Goal: Task Accomplishment & Management: Use online tool/utility

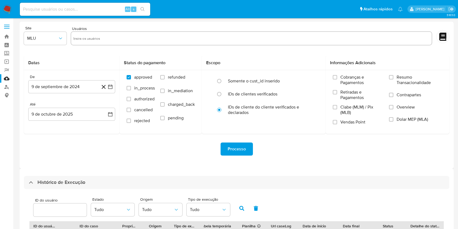
select select "10"
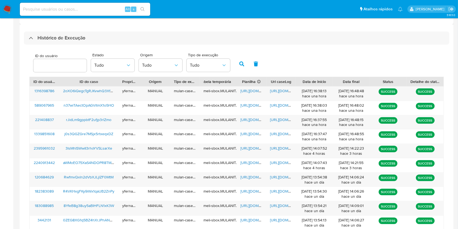
click at [338, 49] on div "ID do usuário Estado Tudo Origem Tudo Tipo de execução Tudo ID do usuário ID do…" at bounding box center [237, 148] width 426 height 206
click at [341, 34] on div "Histórico de Execução" at bounding box center [237, 38] width 426 height 13
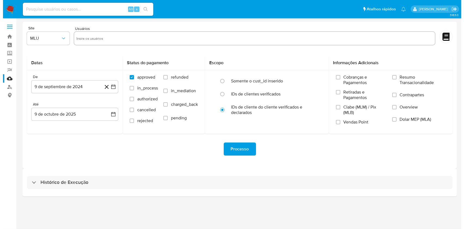
scroll to position [0, 0]
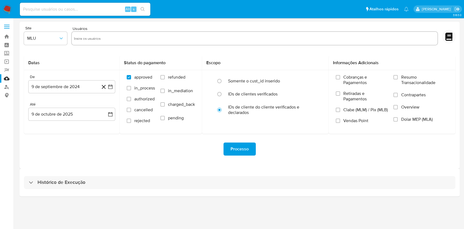
click at [305, 49] on form "Site MLU Usuários Datas De 9 de septiembre de 2024 9-09-2024 Até 9 de octubre d…" at bounding box center [240, 95] width 432 height 138
click at [25, 138] on div "Processo" at bounding box center [240, 149] width 432 height 30
click at [290, 206] on div "3.163.0" at bounding box center [240, 124] width 440 height 204
drag, startPoint x: 290, startPoint y: 206, endPoint x: 271, endPoint y: 236, distance: 36.2
click at [271, 229] on html "Pausado Ver notificaciones Alt s Atalhos rápidos Presiona las siguientes teclas…" at bounding box center [232, 114] width 464 height 229
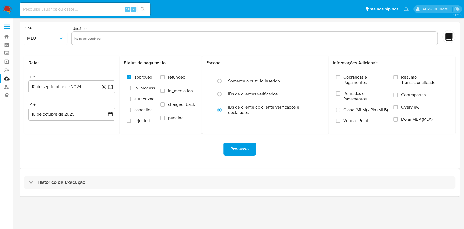
click at [16, 147] on main "3.163.0" at bounding box center [232, 114] width 464 height 229
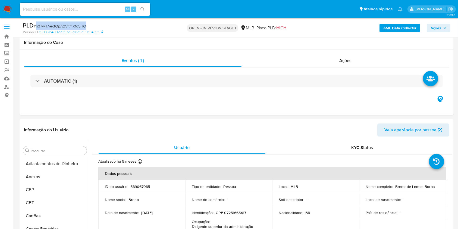
scroll to position [295, 0]
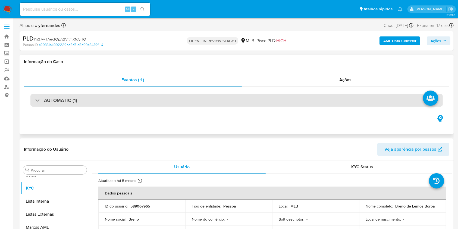
click at [219, 103] on div "AUTOMATIC (1)" at bounding box center [236, 100] width 413 height 13
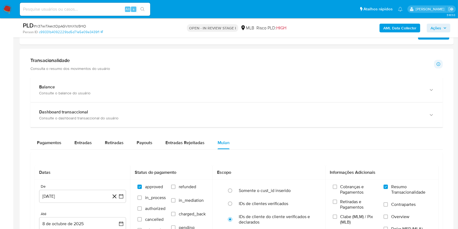
scroll to position [544, 0]
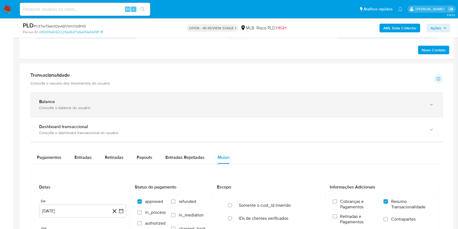
click at [50, 111] on div "Balance Consulte o balance do usuário" at bounding box center [236, 104] width 413 height 25
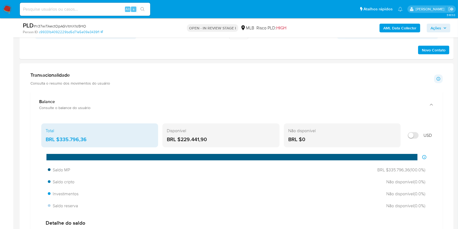
scroll to position [580, 0]
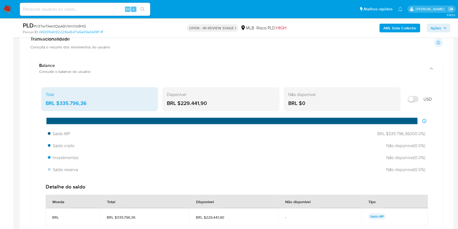
click at [74, 102] on div "BRL $335.796,36" at bounding box center [100, 103] width 108 height 7
click at [0, 137] on aside "Bandeja Painel Screening Pesquisa em Listas Watchlist Ferramentas Operações em …" at bounding box center [6, 74] width 13 height 1309
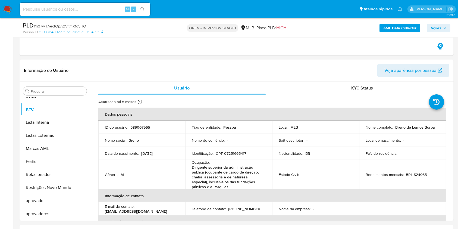
scroll to position [254, 0]
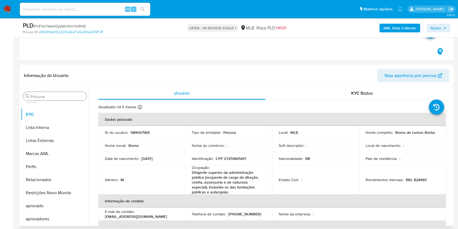
click at [46, 97] on input "Procurar" at bounding box center [58, 96] width 54 height 5
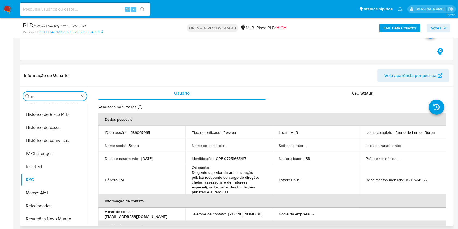
scroll to position [0, 0]
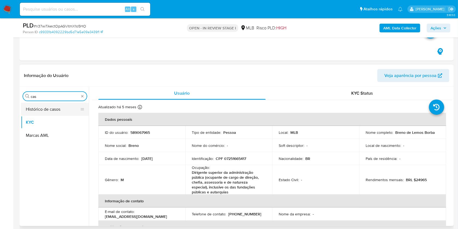
click at [37, 105] on button "Histórico de casos" at bounding box center [53, 109] width 64 height 13
click at [35, 105] on button "Histórico de casos" at bounding box center [55, 109] width 68 height 13
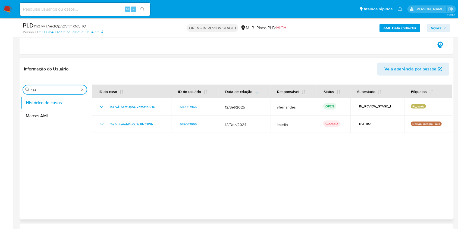
click at [57, 88] on input "cas" at bounding box center [55, 90] width 48 height 5
type input "ger"
click at [44, 97] on button "Geral" at bounding box center [53, 102] width 64 height 13
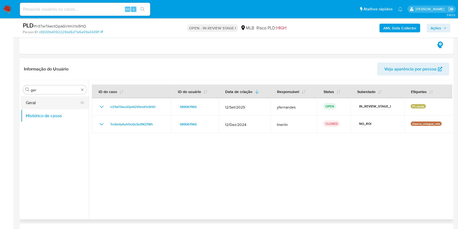
click at [39, 98] on button "Geral" at bounding box center [53, 102] width 64 height 13
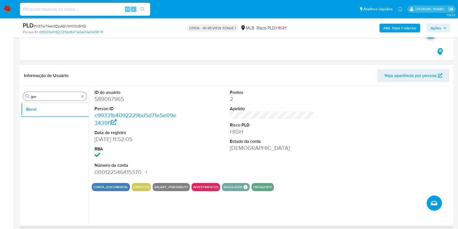
drag, startPoint x: 43, startPoint y: 101, endPoint x: 39, endPoint y: 91, distance: 10.8
click at [43, 101] on div "Procurar ger Geral" at bounding box center [55, 157] width 68 height 138
click at [38, 91] on div "Procurar ger Geral" at bounding box center [55, 157] width 68 height 138
click at [44, 95] on input "ger" at bounding box center [55, 96] width 48 height 5
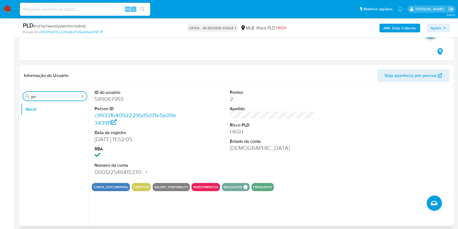
click at [44, 95] on input "ger" at bounding box center [55, 96] width 48 height 5
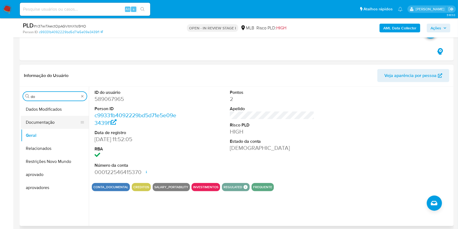
click at [32, 122] on button "Documentação" at bounding box center [53, 122] width 64 height 13
click at [23, 122] on button "Documentação" at bounding box center [53, 122] width 64 height 13
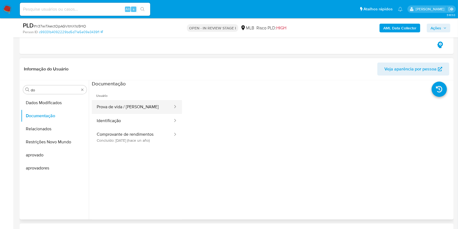
click at [142, 108] on button "Prova de vida / Selfie" at bounding box center [133, 107] width 82 height 14
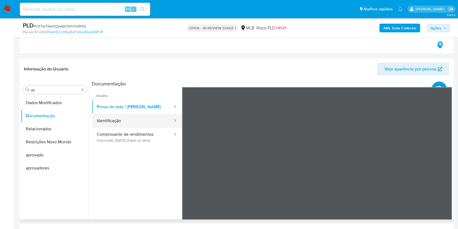
click at [138, 120] on button "Identificação" at bounding box center [133, 121] width 82 height 14
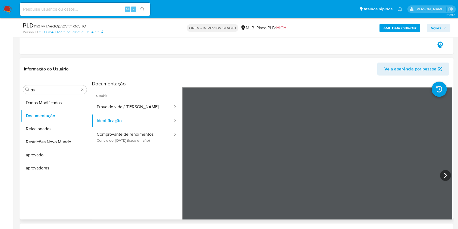
click at [113, 147] on ul "Usuário Prova de vida / Selfie Identificação Comprovante de rendimentos Concluí…" at bounding box center [137, 165] width 90 height 157
click at [111, 144] on button "Comprovante de rendimentos Concluído: 22/11/2024 (hace un año)" at bounding box center [133, 137] width 82 height 18
click at [48, 88] on input "do" at bounding box center [55, 90] width 48 height 5
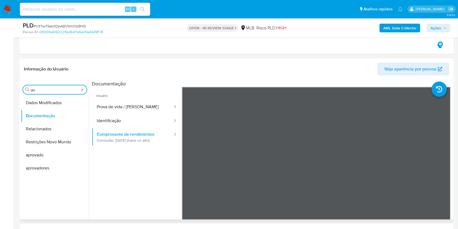
click at [48, 88] on input "do" at bounding box center [55, 90] width 48 height 5
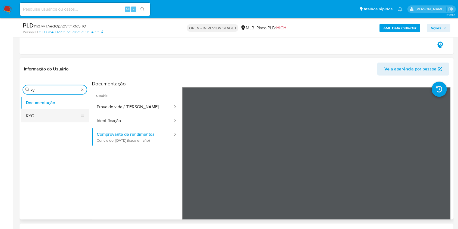
type input "ky"
click at [32, 112] on button "KYC" at bounding box center [53, 115] width 64 height 13
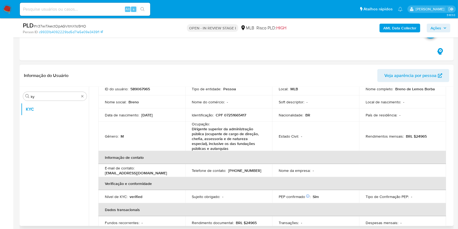
scroll to position [44, 0]
click at [220, 124] on div "Ocupação : Dirigente superior da administração pública (ocupante de cargo de di…" at bounding box center [229, 136] width 74 height 29
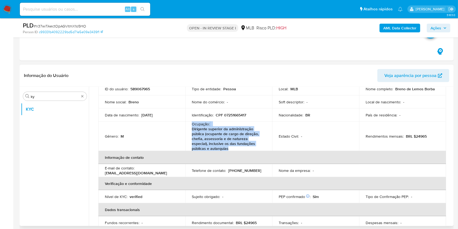
click at [220, 124] on div "Ocupação : Dirigente superior da administração pública (ocupante de cargo de di…" at bounding box center [229, 136] width 74 height 29
copy div "Ocupação : Dirigente superior da administração pública (ocupante de cargo de di…"
click at [230, 116] on p "CPF 07251665417" at bounding box center [231, 115] width 30 height 5
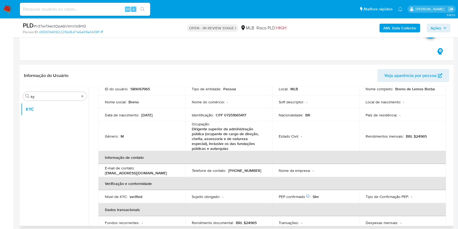
click at [197, 140] on p "Dirigente superior da administração pública (ocupante de cargo de direção, chef…" at bounding box center [228, 138] width 72 height 24
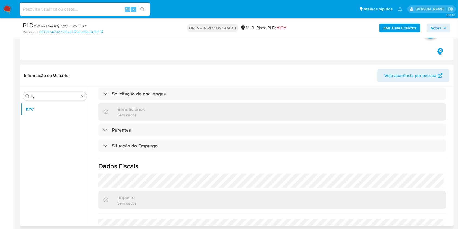
scroll to position [248, 0]
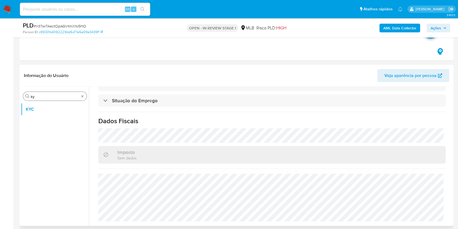
click at [54, 93] on div "Procurar ky" at bounding box center [55, 96] width 64 height 9
click at [48, 95] on input "ky" at bounding box center [55, 96] width 48 height 5
click at [48, 94] on input "ky" at bounding box center [55, 96] width 48 height 5
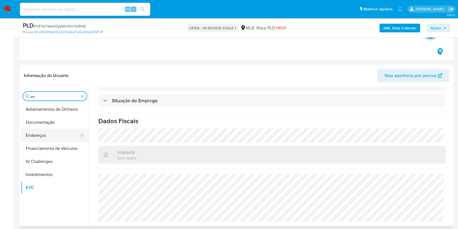
type input "en"
click at [38, 138] on button "Endereços" at bounding box center [53, 135] width 64 height 13
click at [33, 135] on button "Endereços" at bounding box center [53, 135] width 64 height 13
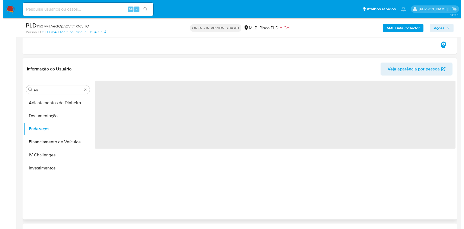
scroll to position [0, 0]
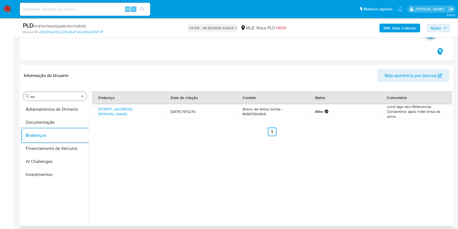
click at [38, 97] on input "en" at bounding box center [55, 96] width 48 height 5
type input "ge"
click at [29, 110] on button "Detalhe da geolocalização" at bounding box center [55, 109] width 68 height 13
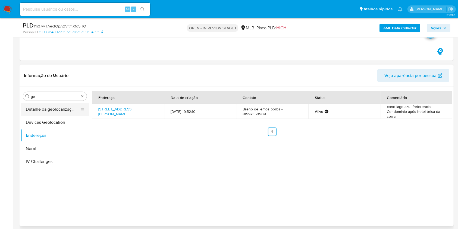
click at [37, 110] on button "Detalhe da geolocalização" at bounding box center [53, 109] width 64 height 13
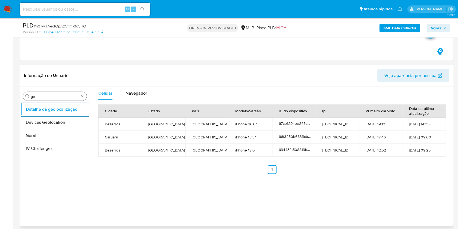
click at [45, 95] on input "ge" at bounding box center [55, 96] width 48 height 5
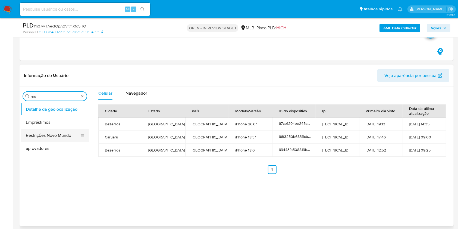
type input "res"
click at [40, 136] on button "Restrições Novo Mundo" at bounding box center [53, 135] width 64 height 13
click at [33, 134] on button "Restrições Novo Mundo" at bounding box center [53, 135] width 64 height 13
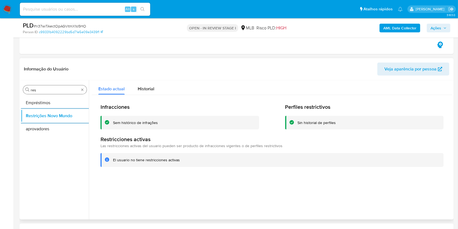
click at [63, 88] on input "res" at bounding box center [55, 90] width 48 height 5
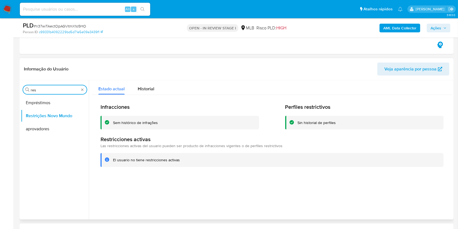
click at [63, 88] on input "res" at bounding box center [55, 90] width 48 height 5
type input "po"
click at [57, 102] on button "Dispositivos Point" at bounding box center [53, 102] width 64 height 13
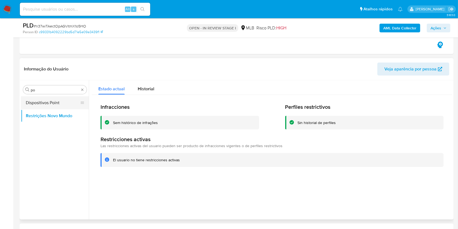
click at [50, 101] on button "Dispositivos Point" at bounding box center [53, 102] width 64 height 13
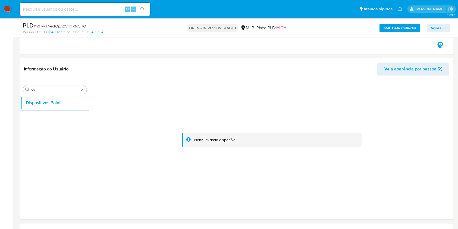
click at [398, 26] on b "AML Data Collector" at bounding box center [400, 28] width 33 height 9
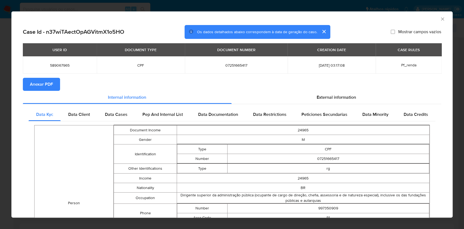
click at [46, 86] on span "Anexar PDF" at bounding box center [41, 84] width 23 height 12
click at [343, 99] on span "External information" at bounding box center [336, 98] width 39 height 6
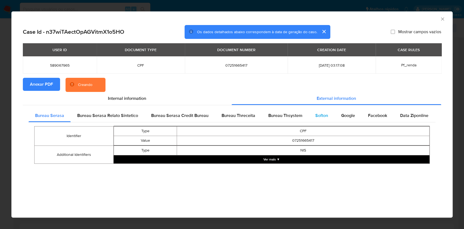
click at [325, 118] on div "Softon" at bounding box center [322, 115] width 26 height 13
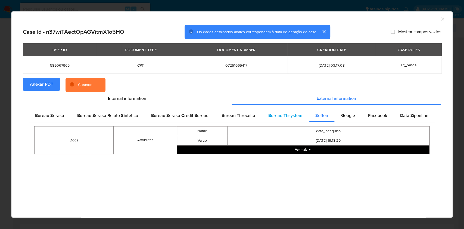
click at [305, 116] on div "Bureau Thsystem" at bounding box center [285, 115] width 47 height 13
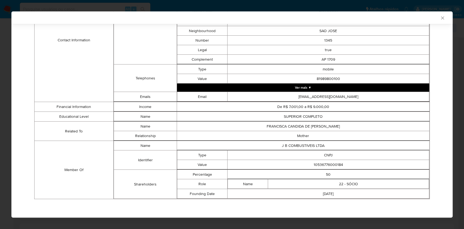
scroll to position [259, 0]
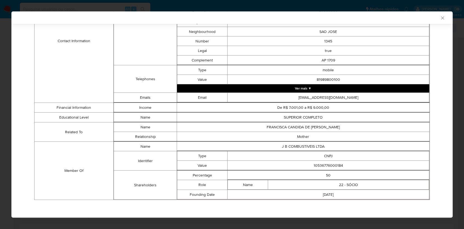
click at [328, 167] on td "10536776000184" at bounding box center [329, 166] width 202 height 10
copy td "10536776000184"
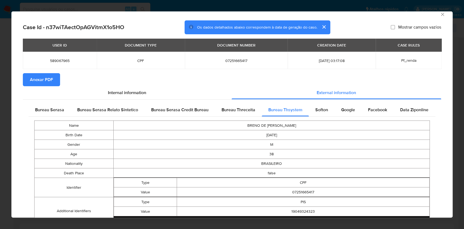
drag, startPoint x: 49, startPoint y: 103, endPoint x: 121, endPoint y: 128, distance: 75.6
click at [49, 103] on div "Bureau Serasa" at bounding box center [50, 109] width 42 height 13
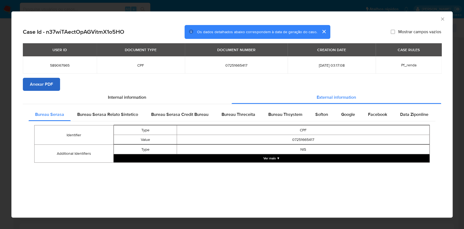
click at [0, 114] on div "AML Data Collector Case Id - n37wiTAectOpAGVitmX1o5HO Os dados detalhados abaix…" at bounding box center [232, 114] width 464 height 229
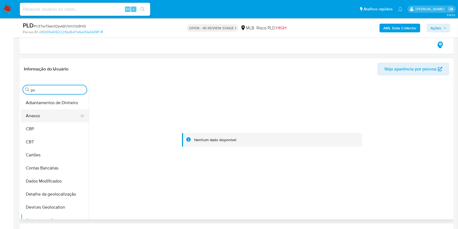
click at [37, 116] on button "Anexos" at bounding box center [53, 115] width 64 height 13
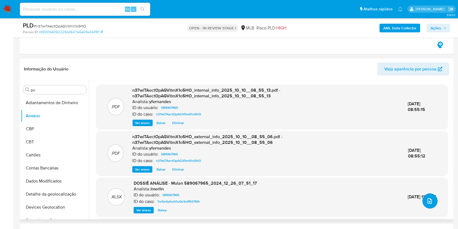
click at [429, 198] on icon "upload-file" at bounding box center [430, 201] width 7 height 7
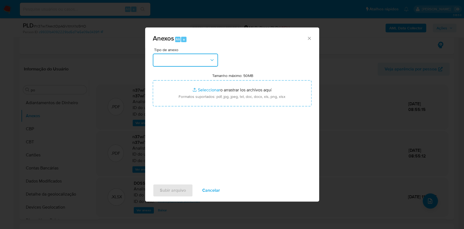
click at [187, 66] on button "button" at bounding box center [185, 60] width 65 height 13
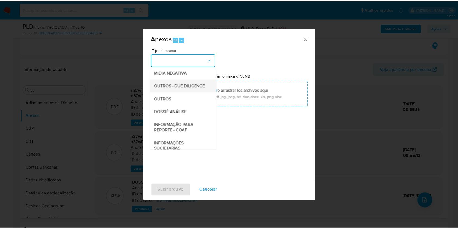
scroll to position [83, 0]
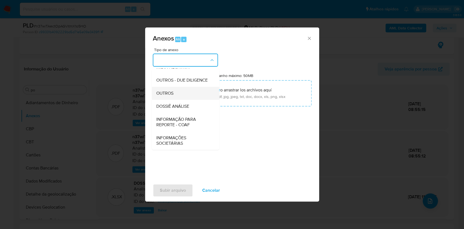
click at [168, 88] on div "OUTROS" at bounding box center [183, 93] width 55 height 13
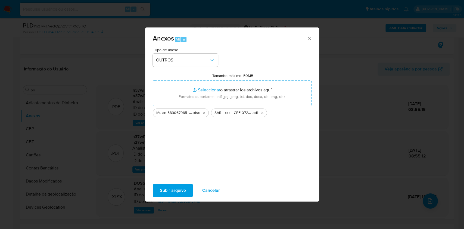
click at [170, 188] on span "Subir arquivo" at bounding box center [173, 190] width 26 height 12
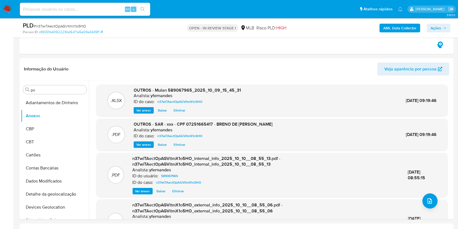
click at [443, 26] on span "Ações" at bounding box center [439, 28] width 16 height 8
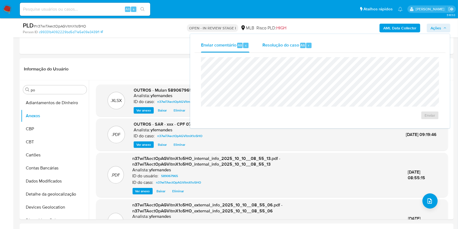
click at [281, 42] on span "Resolução do caso" at bounding box center [281, 45] width 37 height 6
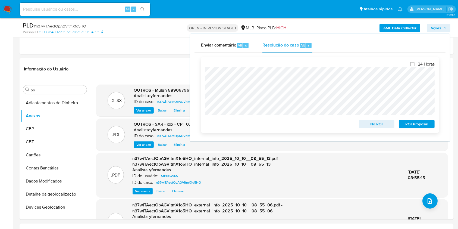
click at [407, 126] on span "ROI Proposal" at bounding box center [417, 124] width 28 height 8
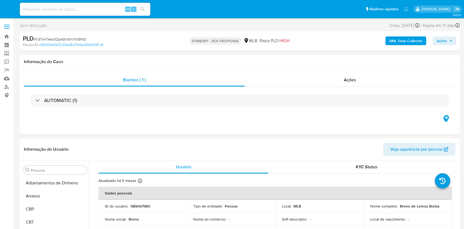
select select "10"
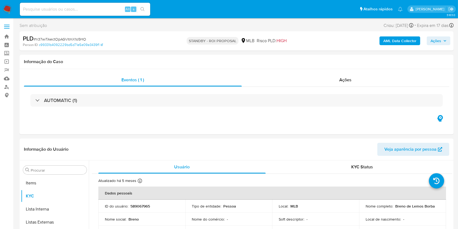
scroll to position [295, 0]
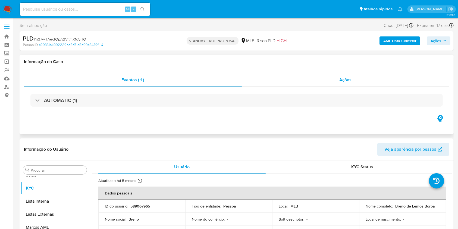
click at [321, 79] on div "Ações" at bounding box center [346, 79] width 208 height 13
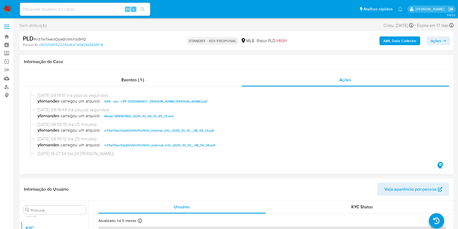
scroll to position [0, 0]
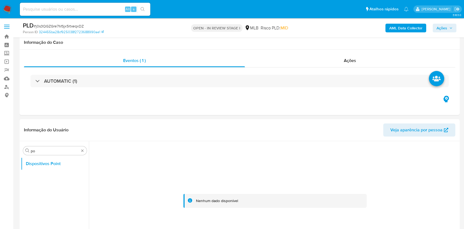
select select "10"
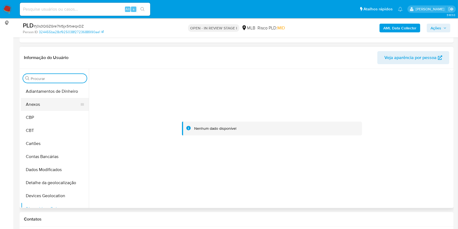
click at [56, 98] on button "Anexos" at bounding box center [53, 104] width 64 height 13
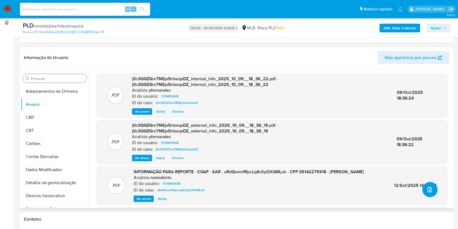
click at [430, 187] on icon "upload-file" at bounding box center [430, 189] width 7 height 7
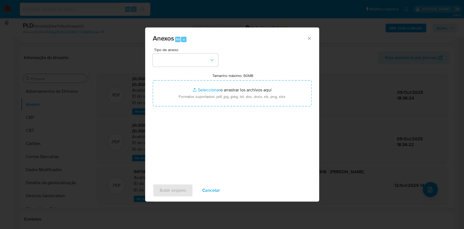
click at [202, 52] on div "Tipo de anexo" at bounding box center [185, 57] width 65 height 19
click at [198, 57] on button "button" at bounding box center [185, 60] width 65 height 13
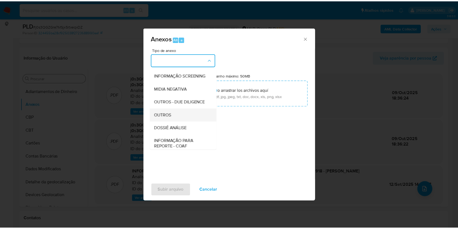
scroll to position [83, 0]
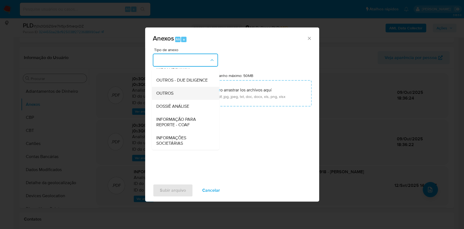
click at [170, 98] on div "OUTROS" at bounding box center [183, 93] width 55 height 13
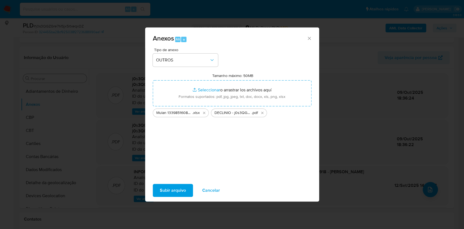
click at [170, 189] on span "Subir arquivo" at bounding box center [173, 190] width 26 height 12
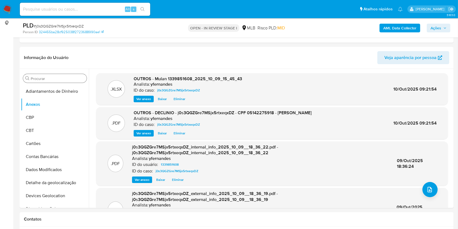
click at [430, 34] on div "AML Data Collector Ações" at bounding box center [380, 27] width 141 height 13
click at [433, 28] on span "Ações" at bounding box center [436, 28] width 11 height 9
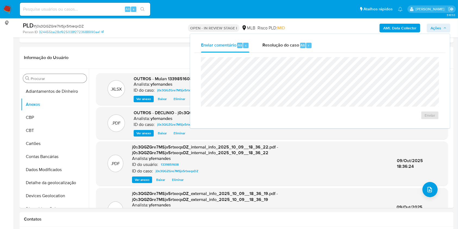
click at [263, 50] on div "Resolução do caso Alt r" at bounding box center [288, 45] width 50 height 14
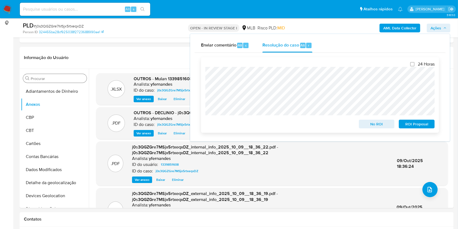
click at [374, 122] on span "No ROI" at bounding box center [377, 124] width 28 height 8
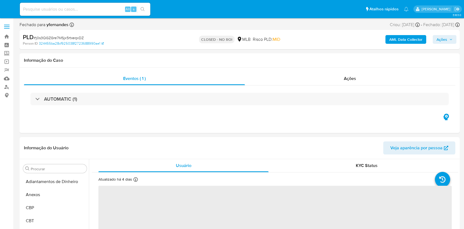
select select "10"
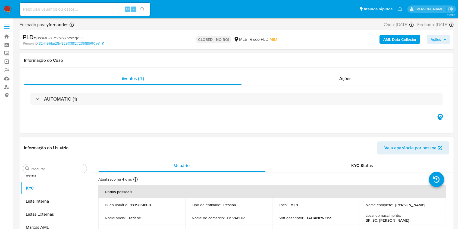
scroll to position [295, 0]
click at [313, 78] on div "Ações" at bounding box center [346, 78] width 208 height 13
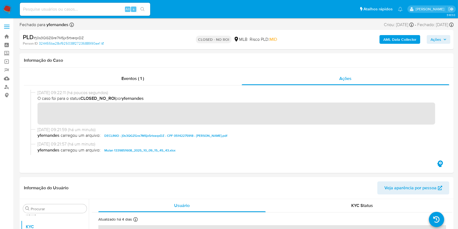
scroll to position [0, 0]
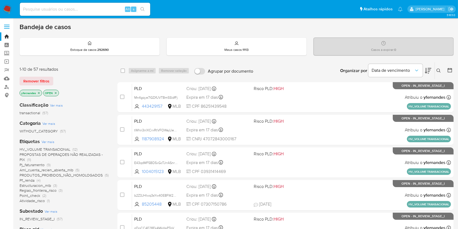
click at [47, 140] on span "Ver mais" at bounding box center [48, 141] width 13 height 5
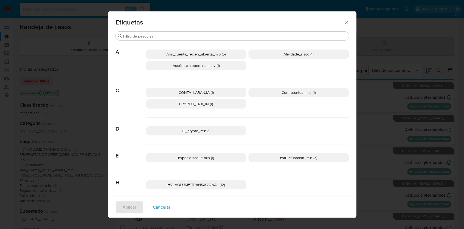
click at [200, 91] on span "CONTA_LARANJA (1)" at bounding box center [196, 92] width 35 height 5
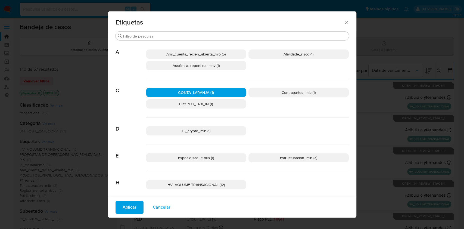
click at [128, 210] on span "Aplicar" at bounding box center [130, 207] width 14 height 12
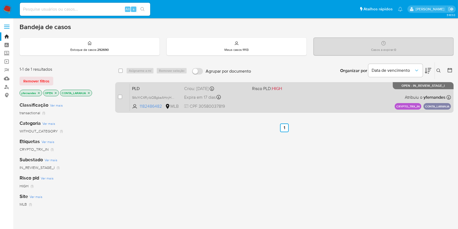
click at [280, 105] on div "PLD 9AcYrC4RyibQ8gbaAHnjHQ7X 1182486482 MLB Risco PLD: HIGH Criou: 12/09/2025 C…" at bounding box center [290, 96] width 321 height 27
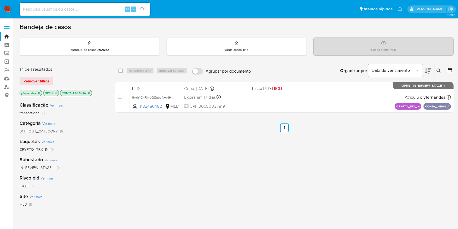
click at [90, 92] on icon "close-filter" at bounding box center [88, 92] width 3 height 3
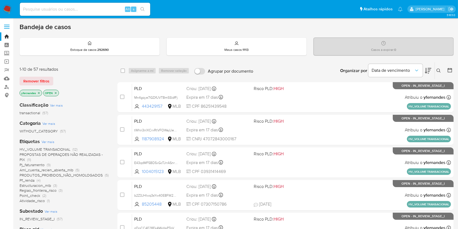
click at [50, 142] on span "Ver mais" at bounding box center [48, 141] width 13 height 5
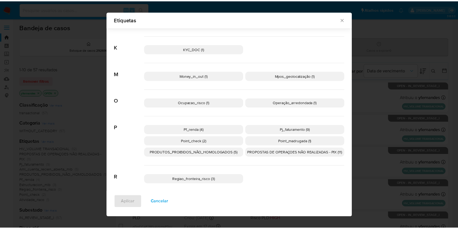
scroll to position [190, 0]
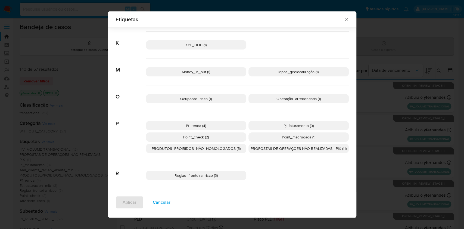
click at [222, 121] on p "Pf_renda (4)" at bounding box center [196, 125] width 100 height 9
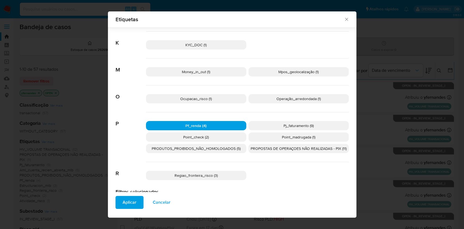
click at [124, 204] on span "Aplicar" at bounding box center [130, 202] width 14 height 12
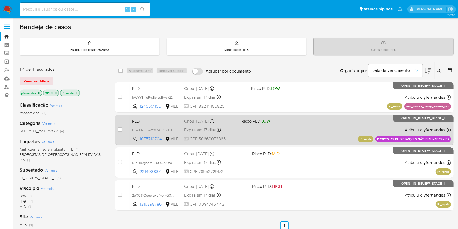
click at [311, 132] on div "PLD LFzuFhEHmVY929rhOZlh3sQ1 1075710704 MLB Risco PLD: LOW Criou: 12/09/2025 Cr…" at bounding box center [290, 129] width 321 height 27
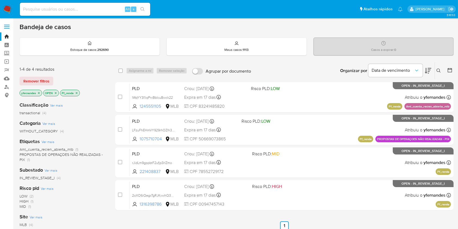
click at [78, 92] on icon "close-filter" at bounding box center [76, 92] width 3 height 3
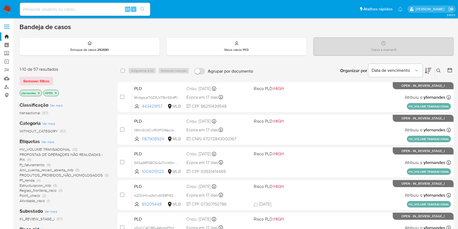
click at [47, 142] on span "Ver mais" at bounding box center [48, 141] width 13 height 5
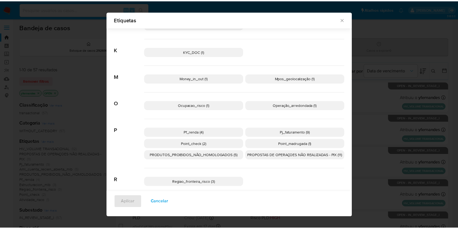
scroll to position [185, 0]
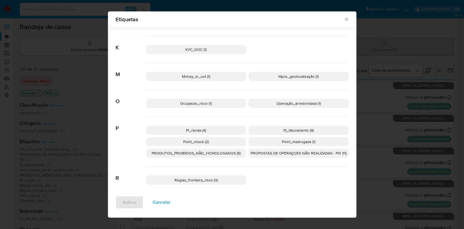
click at [274, 157] on p "PROPOSTAS DE OPERAÇOES NÃO REALIZADAS - PIX (11)" at bounding box center [299, 152] width 100 height 9
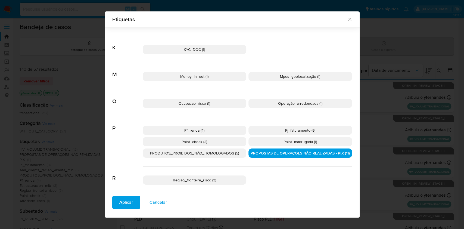
click at [129, 201] on span "Aplicar" at bounding box center [126, 202] width 14 height 12
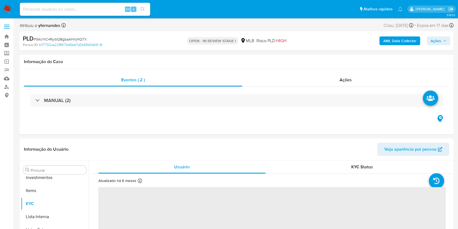
scroll to position [295, 0]
select select "10"
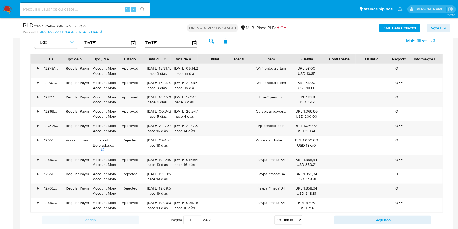
scroll to position [435, 0]
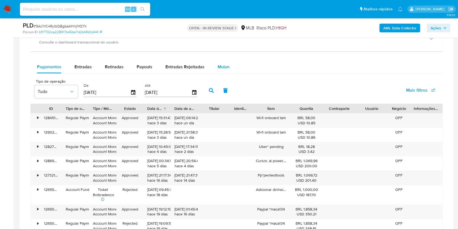
click at [227, 68] on span "Mulan" at bounding box center [224, 67] width 12 height 6
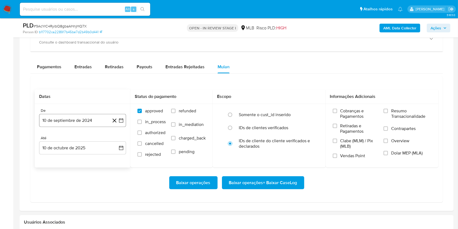
click at [79, 122] on button "10 de septiembre de 2024" at bounding box center [82, 120] width 87 height 13
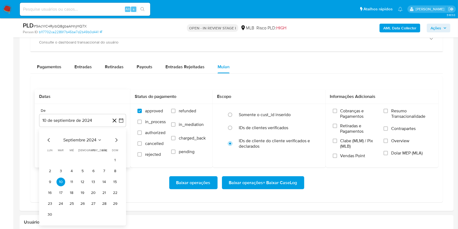
click at [74, 137] on span "septiembre 2024" at bounding box center [79, 139] width 33 height 5
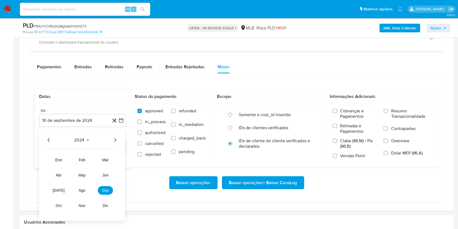
click at [117, 138] on icon "Año siguiente" at bounding box center [115, 140] width 7 height 7
click at [80, 187] on button "ago" at bounding box center [82, 190] width 15 height 9
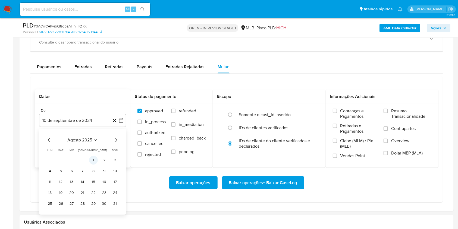
click at [97, 158] on button "1" at bounding box center [93, 160] width 9 height 9
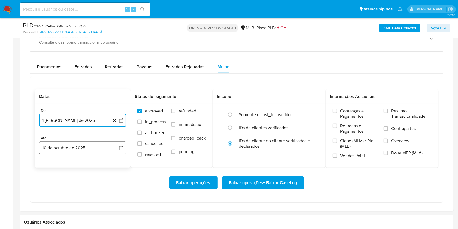
click at [79, 145] on button "10 de octubre de 2025" at bounding box center [82, 147] width 87 height 13
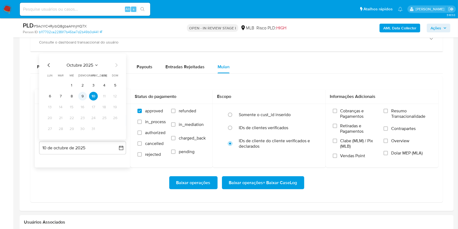
click at [81, 94] on button "9" at bounding box center [82, 96] width 9 height 9
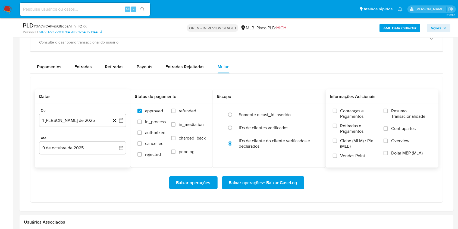
click at [415, 112] on span "Resumo Transacionalidade" at bounding box center [412, 113] width 40 height 11
click at [388, 112] on input "Resumo Transacionalidade" at bounding box center [386, 111] width 4 height 4
click at [257, 179] on span "Baixar operações + Baixar CaseLog" at bounding box center [263, 183] width 68 height 12
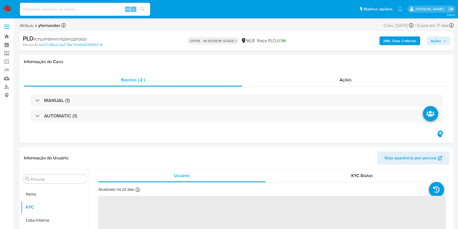
scroll to position [295, 0]
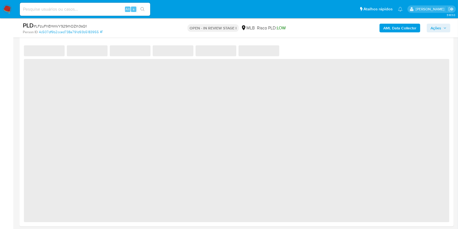
select select "10"
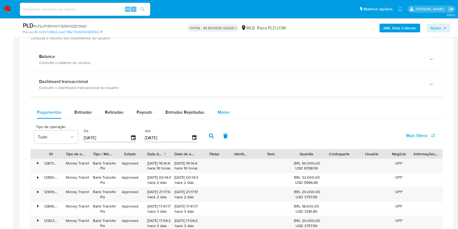
click at [222, 114] on span "Mulan" at bounding box center [224, 112] width 12 height 6
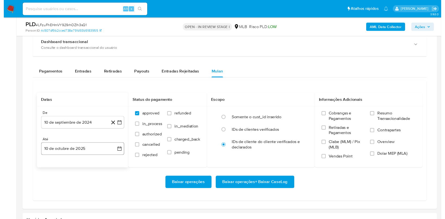
scroll to position [471, 0]
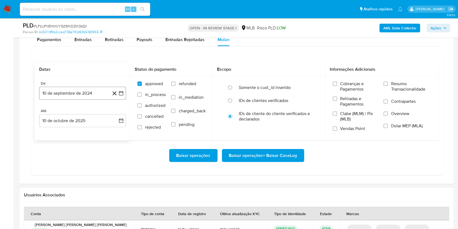
click at [92, 92] on button "10 de septiembre de 2024" at bounding box center [82, 93] width 87 height 13
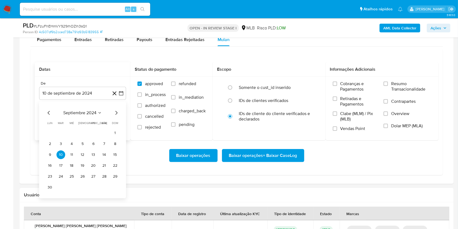
click at [78, 111] on span "septiembre 2024" at bounding box center [79, 112] width 33 height 5
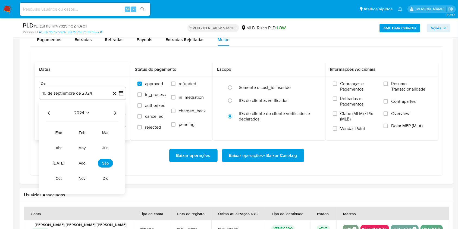
click at [114, 112] on icon "Año siguiente" at bounding box center [115, 113] width 7 height 7
click at [83, 162] on span "ago" at bounding box center [82, 163] width 7 height 4
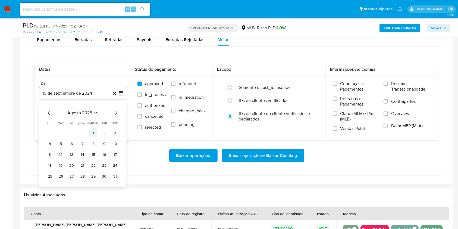
click at [91, 132] on button "1" at bounding box center [93, 133] width 9 height 9
click at [83, 123] on button "10 de octubre de 2025" at bounding box center [82, 120] width 87 height 13
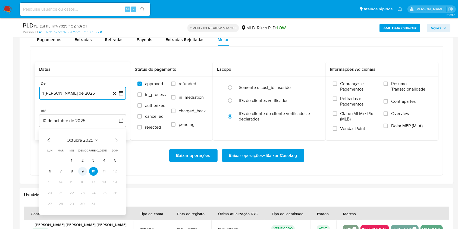
click at [85, 173] on button "9" at bounding box center [82, 171] width 9 height 9
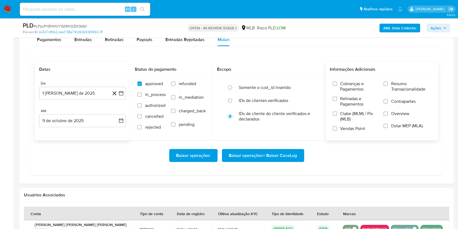
click at [420, 83] on span "Resumo Transacionalidade" at bounding box center [412, 86] width 40 height 11
click at [388, 83] on input "Resumo Transacionalidade" at bounding box center [386, 84] width 4 height 4
click at [264, 150] on span "Baixar operações + Baixar CaseLog" at bounding box center [263, 156] width 68 height 12
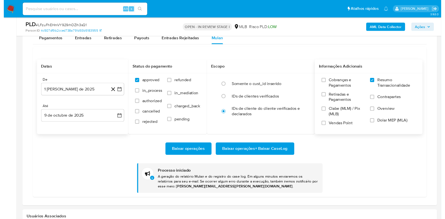
scroll to position [295, 0]
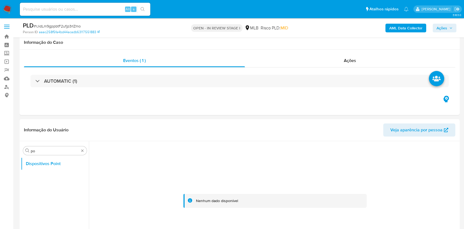
scroll to position [65, 0]
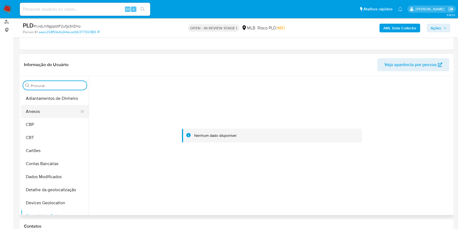
click at [48, 109] on button "Anexos" at bounding box center [53, 111] width 64 height 13
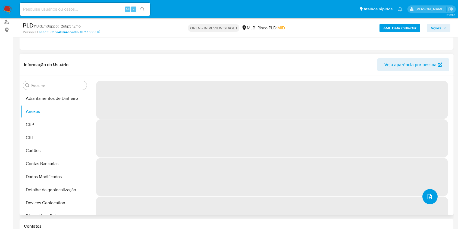
click at [423, 194] on button "upload-file" at bounding box center [430, 196] width 15 height 15
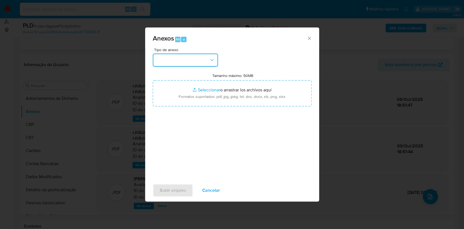
click at [203, 64] on button "button" at bounding box center [185, 60] width 65 height 13
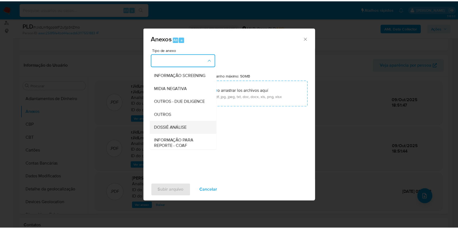
scroll to position [83, 0]
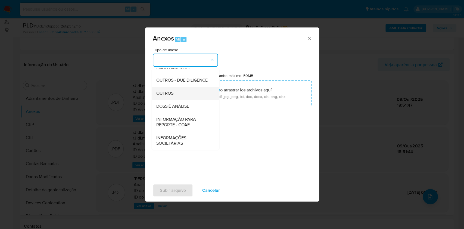
click at [172, 96] on div "OUTROS" at bounding box center [183, 93] width 55 height 13
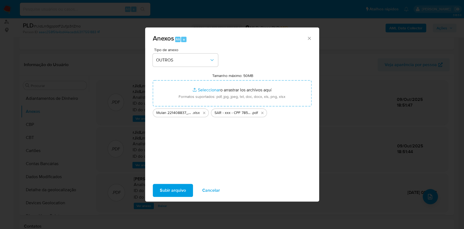
click at [187, 188] on button "Subir arquivo" at bounding box center [173, 190] width 40 height 13
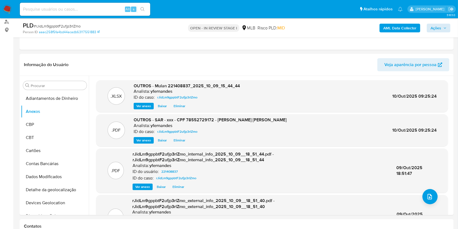
click at [438, 22] on div "AML Data Collector Ações" at bounding box center [380, 27] width 141 height 13
click at [430, 35] on div "PLD # rJidLm9gppbtF2ufjp3rlZmo Person ID aaac258f5fa4bd44acadb63117551883 OPEN …" at bounding box center [237, 27] width 435 height 19
click at [433, 30] on span "Ações" at bounding box center [436, 28] width 11 height 9
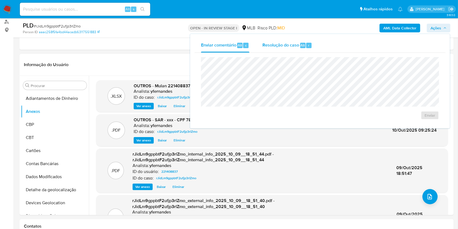
click at [288, 48] on span "Resolução do caso" at bounding box center [281, 45] width 37 height 6
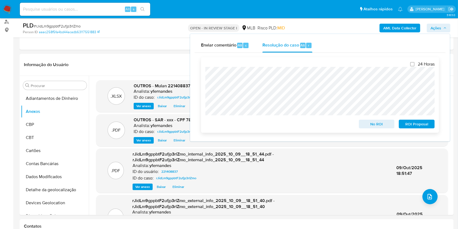
click at [420, 127] on span "ROI Proposal" at bounding box center [417, 124] width 28 height 8
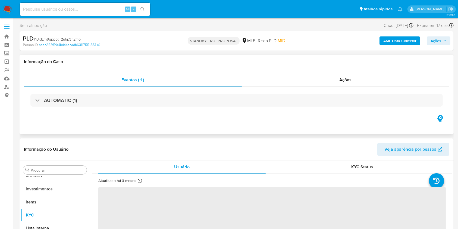
select select "10"
click at [296, 85] on div "Ações" at bounding box center [346, 79] width 208 height 13
click at [294, 80] on div "Ações" at bounding box center [346, 79] width 208 height 13
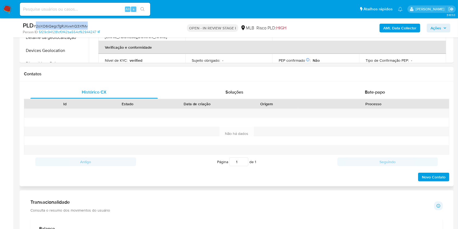
scroll to position [295, 0]
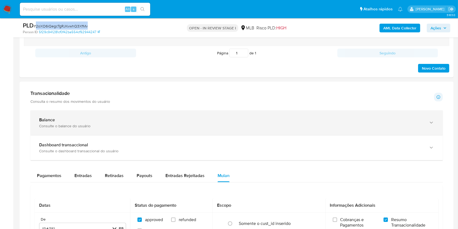
click at [123, 131] on div "Balance Consulte o balance do usuário" at bounding box center [236, 122] width 413 height 25
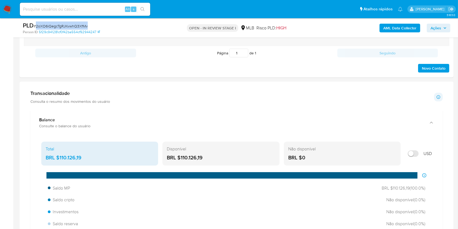
scroll to position [362, 0]
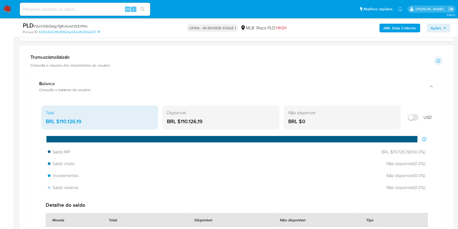
click at [75, 118] on div "BRL $110.126,19" at bounding box center [100, 121] width 108 height 7
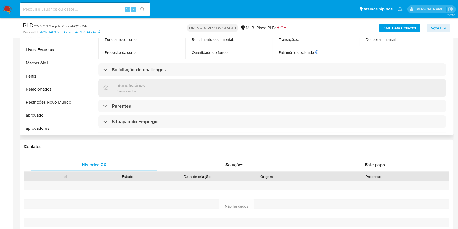
scroll to position [218, 0]
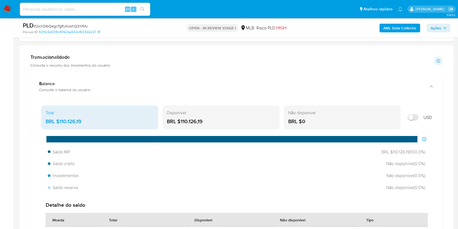
click at [0, 116] on aside "Bandeja Painel Screening Pesquisa em Listas Watchlist Ferramentas Operações em …" at bounding box center [6, 194] width 13 height 1112
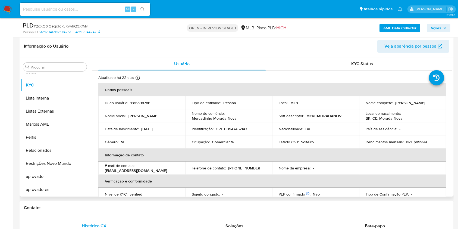
scroll to position [72, 0]
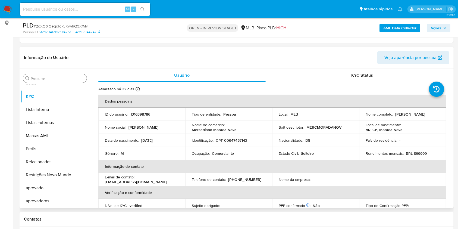
click at [64, 78] on input "Procurar" at bounding box center [58, 78] width 54 height 5
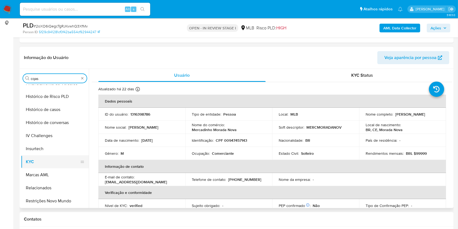
scroll to position [0, 0]
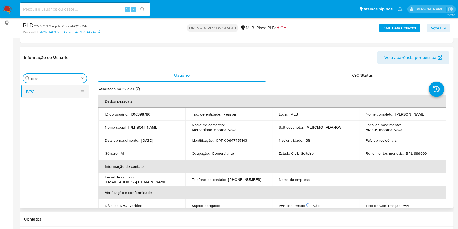
click at [48, 89] on button "KYC" at bounding box center [53, 91] width 64 height 13
click at [42, 73] on div "Procurar cqas KYC" at bounding box center [55, 139] width 68 height 138
click at [43, 75] on div "Procurar cqas" at bounding box center [55, 78] width 64 height 9
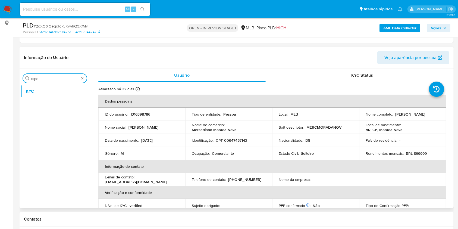
click at [44, 79] on input "cqas" at bounding box center [55, 78] width 48 height 5
click at [35, 91] on button "Histórico de casos" at bounding box center [53, 91] width 64 height 13
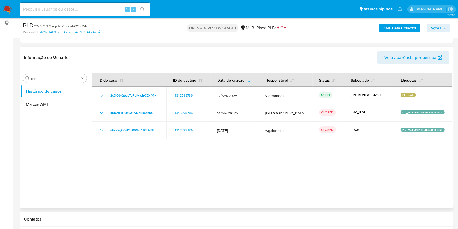
click at [23, 160] on ul "Histórico de casos Marcas AML" at bounding box center [55, 146] width 68 height 123
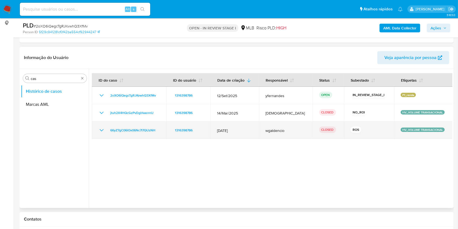
click at [246, 129] on span "[DATE]" at bounding box center [234, 130] width 35 height 5
click at [103, 132] on icon "Mostrar/Ocultar" at bounding box center [101, 130] width 7 height 7
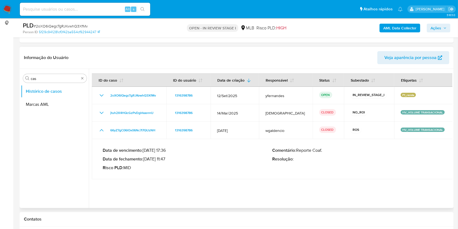
drag, startPoint x: 155, startPoint y: 159, endPoint x: 167, endPoint y: 160, distance: 12.5
click at [167, 160] on p "Data de fechamento : [DATE] 11:47" at bounding box center [188, 158] width 170 height 5
click at [223, 182] on div at bounding box center [271, 138] width 364 height 139
click at [52, 75] on div "Procurar cas" at bounding box center [55, 78] width 64 height 9
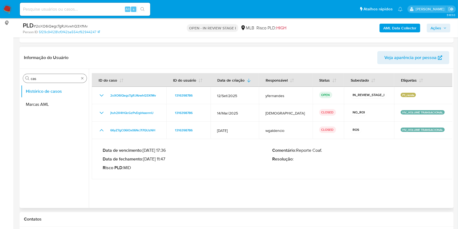
click at [44, 77] on input "cas" at bounding box center [55, 78] width 48 height 5
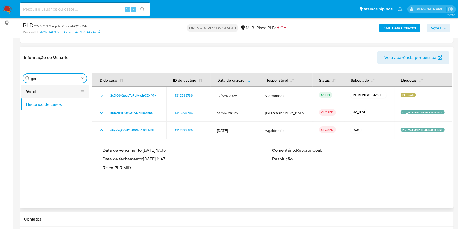
type input "ger"
click at [58, 86] on button "Geral" at bounding box center [53, 91] width 64 height 13
click at [49, 87] on button "Geral" at bounding box center [53, 91] width 64 height 13
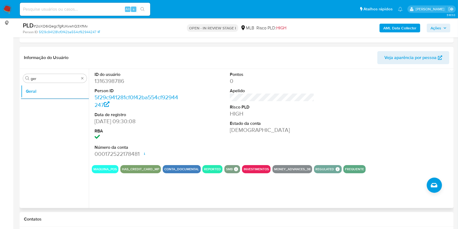
click at [39, 84] on div "Procurar ger Geral" at bounding box center [55, 139] width 68 height 138
click at [37, 79] on input "ger" at bounding box center [55, 78] width 48 height 5
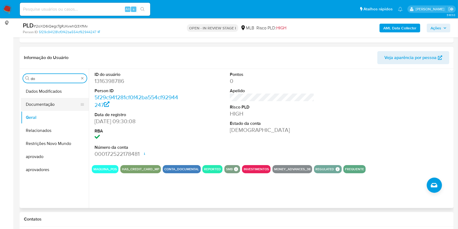
click at [35, 106] on button "Documentação" at bounding box center [53, 104] width 64 height 13
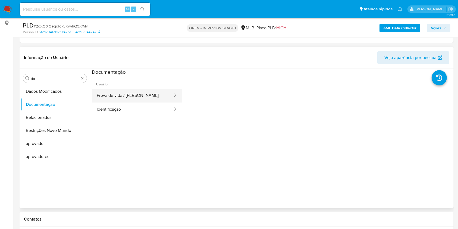
click at [123, 92] on button "Prova de vida / [PERSON_NAME]" at bounding box center [133, 96] width 82 height 14
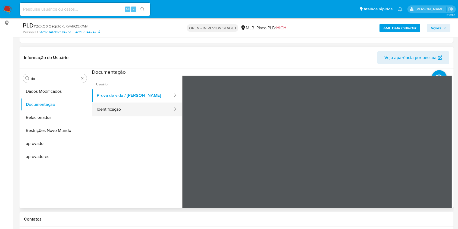
click at [123, 107] on button "Identificação" at bounding box center [133, 110] width 82 height 14
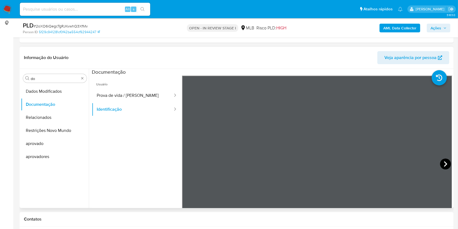
click at [446, 161] on icon at bounding box center [446, 164] width 11 height 11
click at [42, 79] on input "do" at bounding box center [55, 78] width 48 height 5
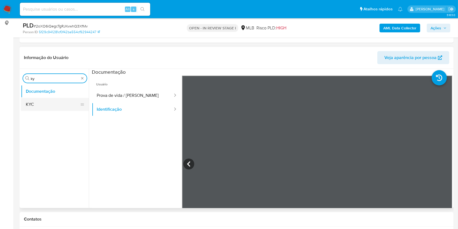
type input "ky"
click at [32, 107] on button "KYC" at bounding box center [53, 104] width 64 height 13
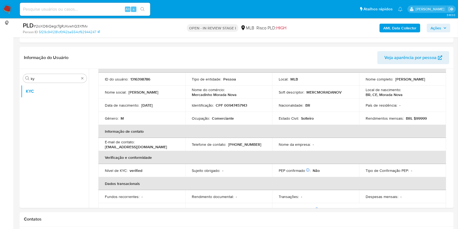
scroll to position [41, 0]
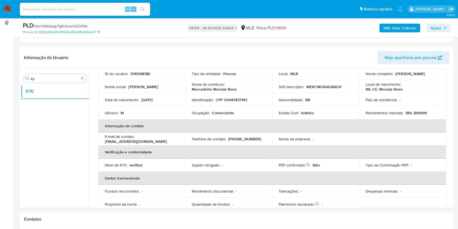
click at [208, 115] on p "Ocupação :" at bounding box center [201, 112] width 18 height 5
copy div "Ocupação : Comerciante"
click at [206, 132] on th "Informação de contato" at bounding box center [272, 125] width 348 height 13
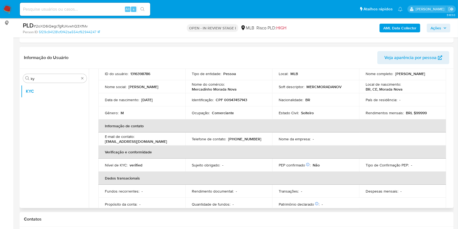
scroll to position [231, 0]
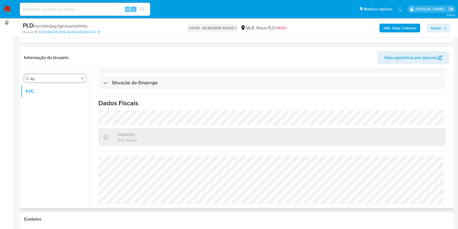
click at [50, 75] on div "Procurar ky" at bounding box center [55, 78] width 64 height 9
click at [45, 75] on div "Procurar ky" at bounding box center [55, 78] width 64 height 9
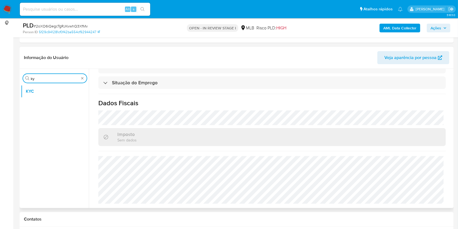
click at [41, 76] on input "ky" at bounding box center [55, 78] width 48 height 5
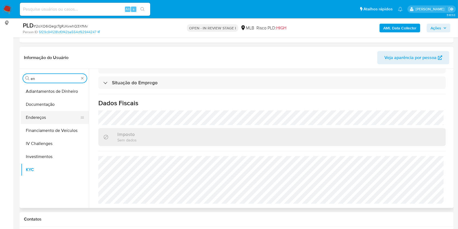
type input "en"
click at [30, 118] on button "Endereços" at bounding box center [53, 117] width 64 height 13
click at [29, 118] on button "Endereços" at bounding box center [55, 117] width 68 height 13
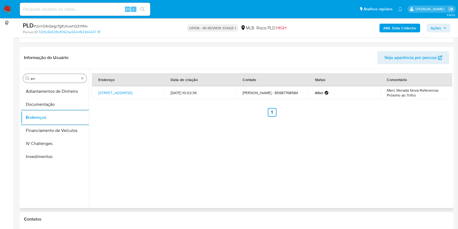
click at [49, 79] on input "en" at bounding box center [55, 78] width 48 height 5
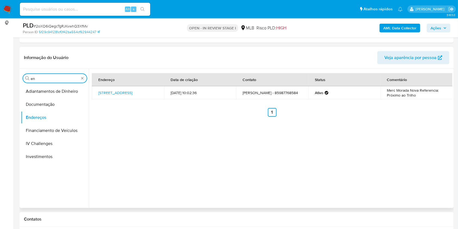
click at [49, 79] on input "en" at bounding box center [55, 78] width 48 height 5
type input "ge"
click at [42, 94] on button "Detalhe da geolocalização" at bounding box center [55, 91] width 68 height 13
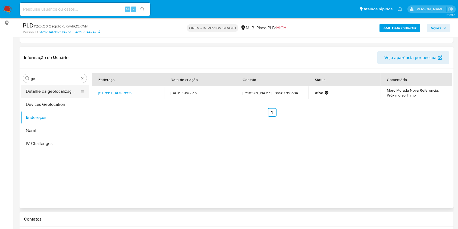
click at [42, 94] on button "Detalhe da geolocalização" at bounding box center [53, 91] width 64 height 13
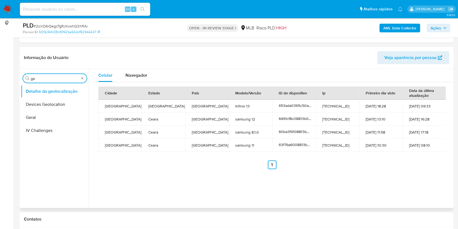
click at [67, 76] on input "ge" at bounding box center [55, 78] width 48 height 5
click at [49, 74] on div "Procurar geres" at bounding box center [55, 78] width 64 height 9
click at [48, 77] on input "geres" at bounding box center [55, 78] width 48 height 5
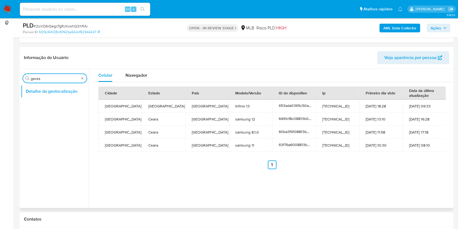
click at [48, 77] on input "geres" at bounding box center [55, 78] width 48 height 5
type input "res"
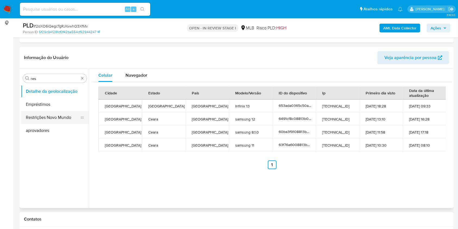
click at [37, 113] on button "Restrições Novo Mundo" at bounding box center [53, 117] width 64 height 13
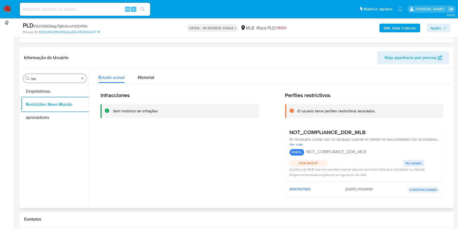
click at [68, 74] on div "Procurar res" at bounding box center [55, 78] width 64 height 9
drag, startPoint x: 68, startPoint y: 74, endPoint x: 61, endPoint y: 75, distance: 7.7
click at [67, 74] on div "Procurar res" at bounding box center [55, 78] width 64 height 9
click at [60, 75] on div "Procurar res" at bounding box center [55, 78] width 64 height 9
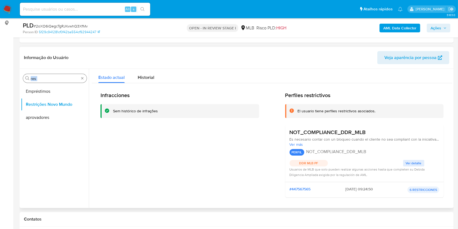
click at [53, 76] on input "res" at bounding box center [55, 78] width 48 height 5
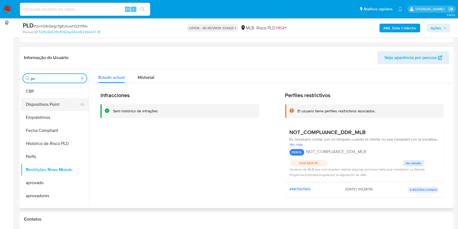
type input "po"
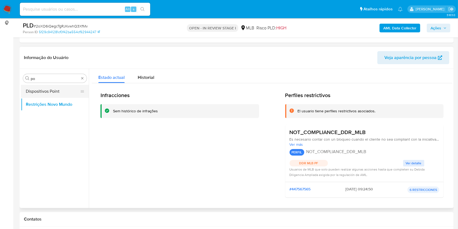
click at [37, 90] on button "Dispositivos Point" at bounding box center [53, 91] width 64 height 13
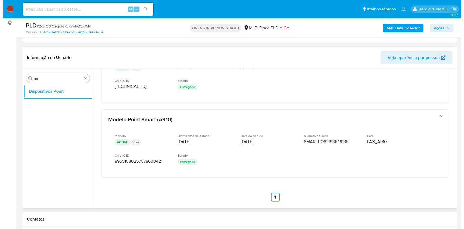
scroll to position [118, 0]
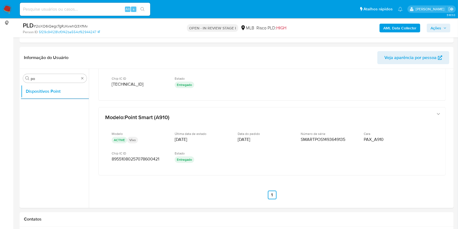
click at [395, 21] on div "AML Data Collector Ações" at bounding box center [380, 27] width 141 height 13
click at [394, 28] on b "AML Data Collector" at bounding box center [400, 28] width 33 height 9
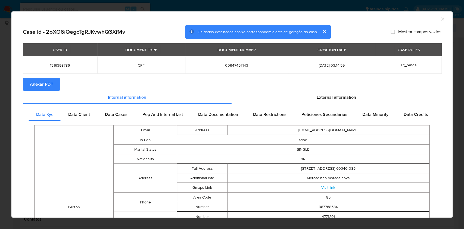
click at [41, 82] on span "Anexar PDF" at bounding box center [41, 84] width 23 height 12
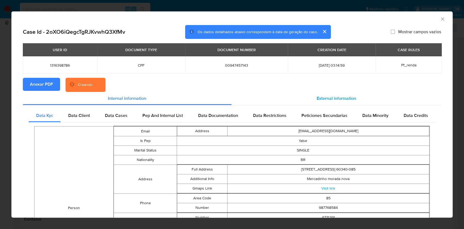
click at [340, 94] on div "External information" at bounding box center [337, 98] width 210 height 13
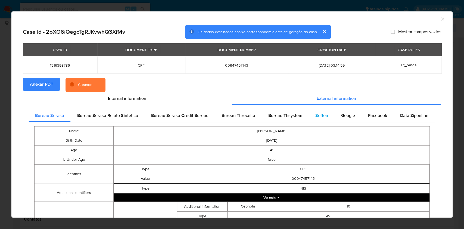
click at [327, 120] on div "Softon" at bounding box center [322, 115] width 26 height 13
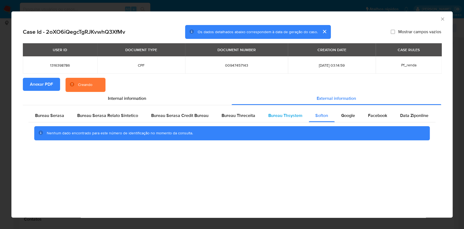
click at [298, 117] on span "Bureau Thsystem" at bounding box center [285, 115] width 34 height 6
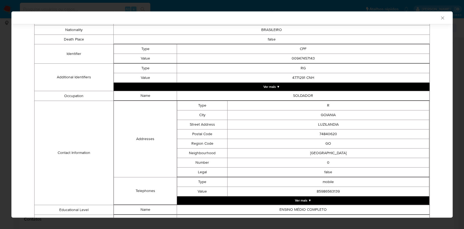
scroll to position [239, 0]
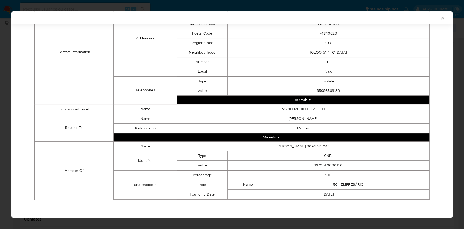
click at [321, 169] on td "16705171000156" at bounding box center [329, 166] width 202 height 10
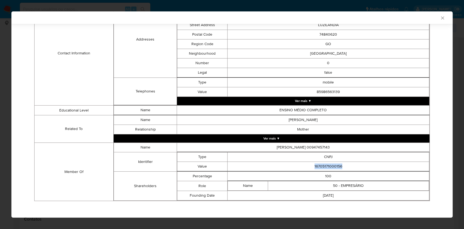
click at [321, 169] on td "16705171000156" at bounding box center [329, 167] width 202 height 10
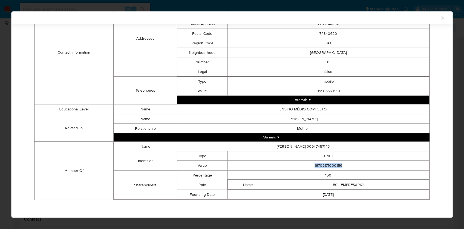
click at [316, 164] on td "16705171000156" at bounding box center [329, 166] width 202 height 10
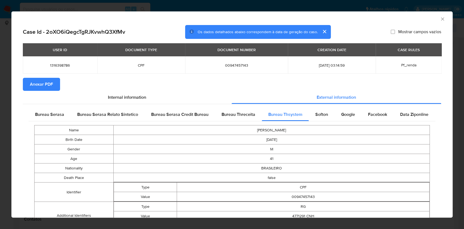
drag, startPoint x: 65, startPoint y: 114, endPoint x: 85, endPoint y: 132, distance: 26.2
click at [65, 114] on div "Bureau Serasa" at bounding box center [50, 114] width 42 height 13
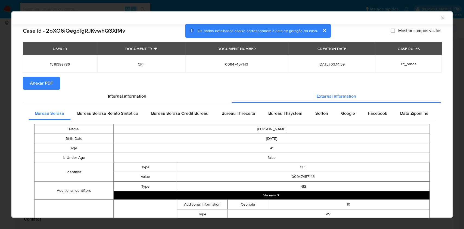
scroll to position [143, 0]
